Goal: Use online tool/utility: Utilize a website feature to perform a specific function

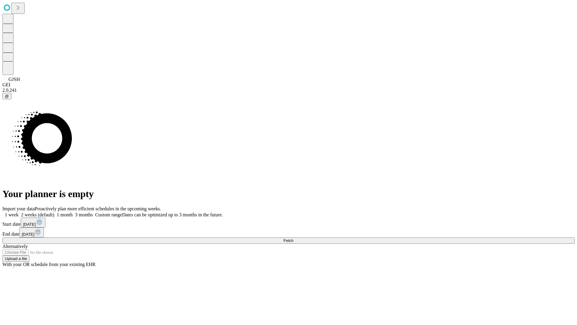
click at [293, 238] on span "Fetch" at bounding box center [288, 240] width 10 height 5
